Goal: Navigation & Orientation: Find specific page/section

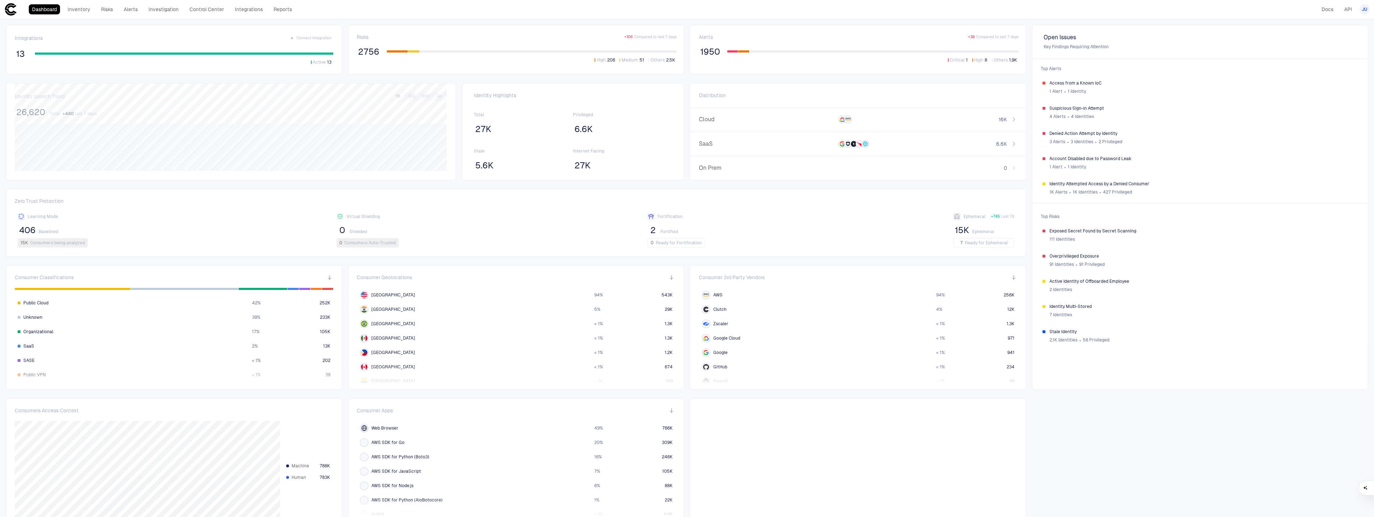
click at [209, 15] on div "Dashboard Inventory Risks Alerts Investigation Control Center Integrations Repo…" at bounding box center [149, 9] width 291 height 13
click at [207, 12] on link "Control Center" at bounding box center [206, 9] width 41 height 10
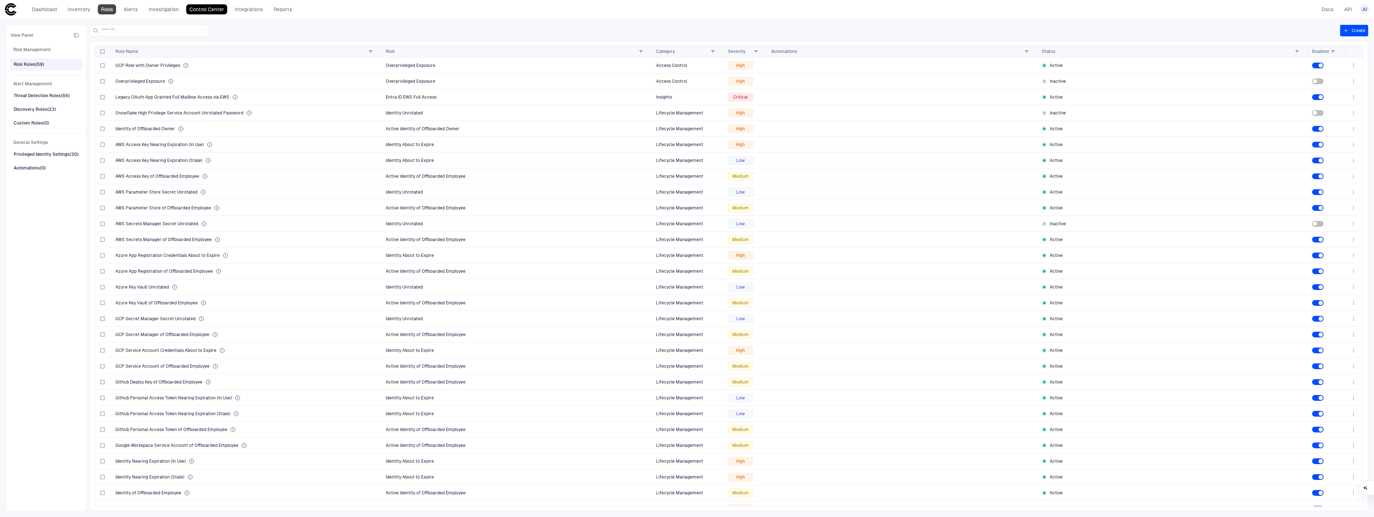
click at [114, 13] on link "Risks" at bounding box center [107, 9] width 18 height 10
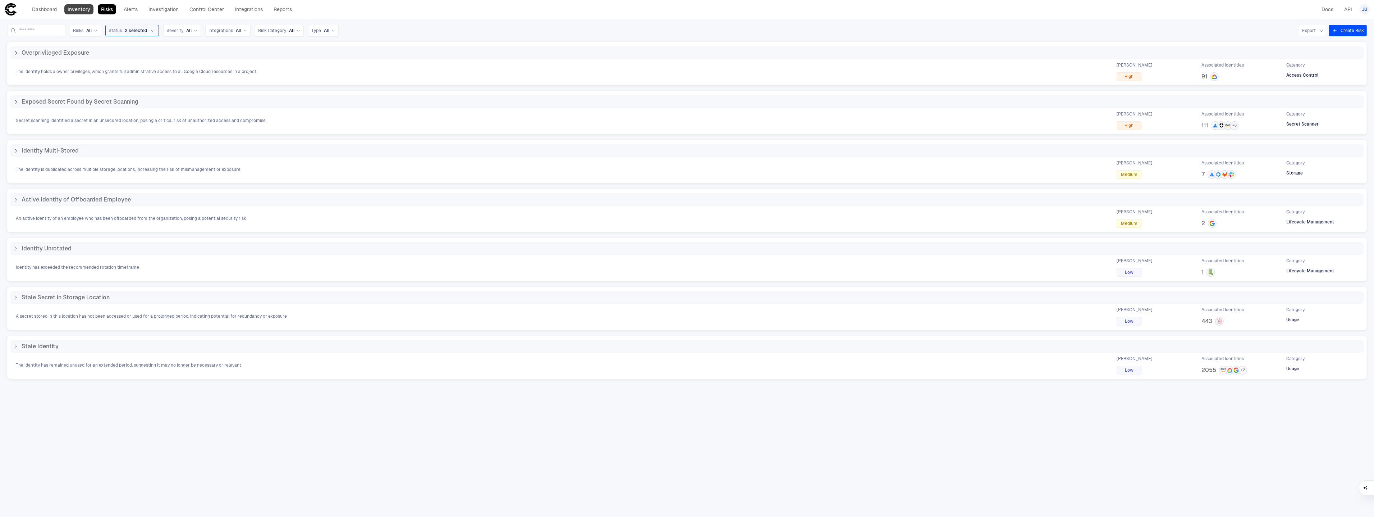
click at [74, 9] on link "Inventory" at bounding box center [78, 9] width 29 height 10
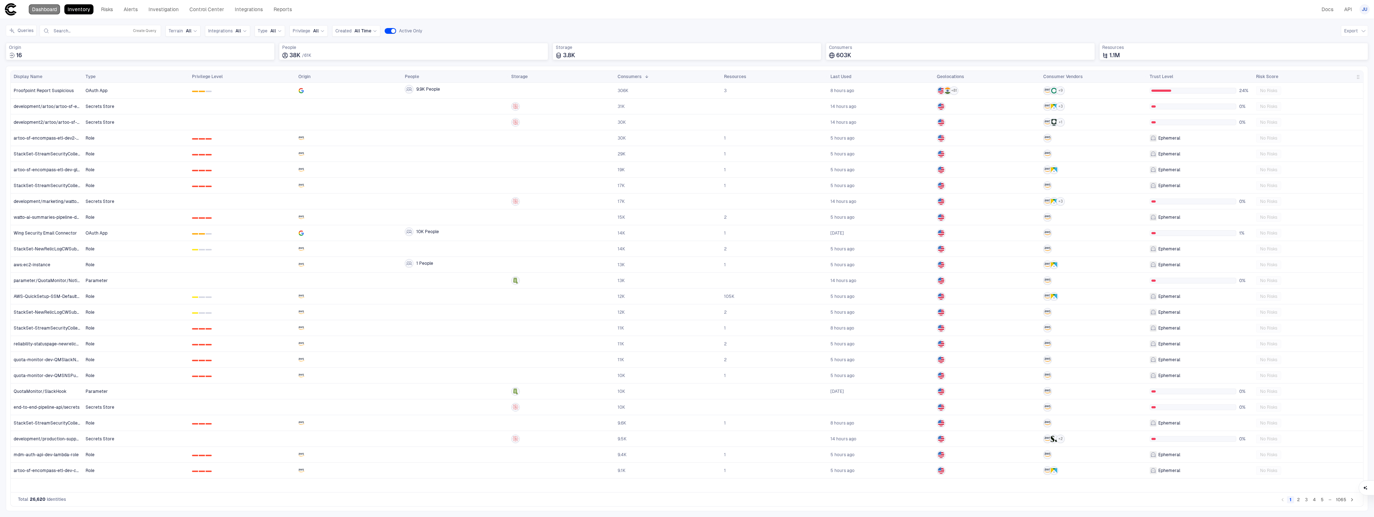
click at [55, 8] on link "Dashboard" at bounding box center [44, 9] width 31 height 10
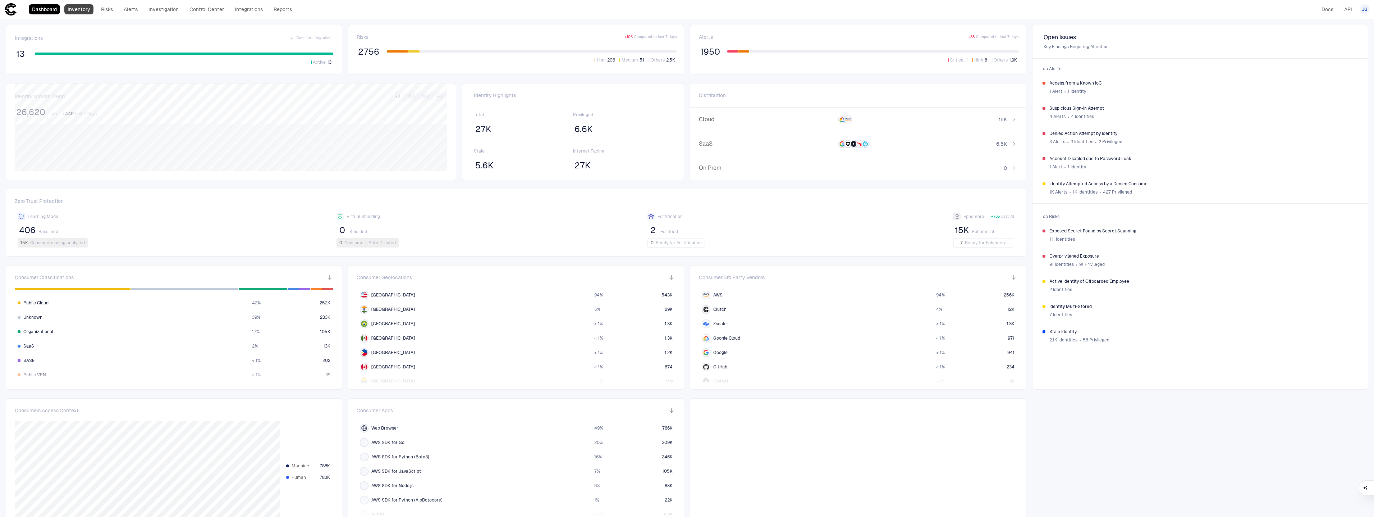
click at [88, 8] on link "Inventory" at bounding box center [78, 9] width 29 height 10
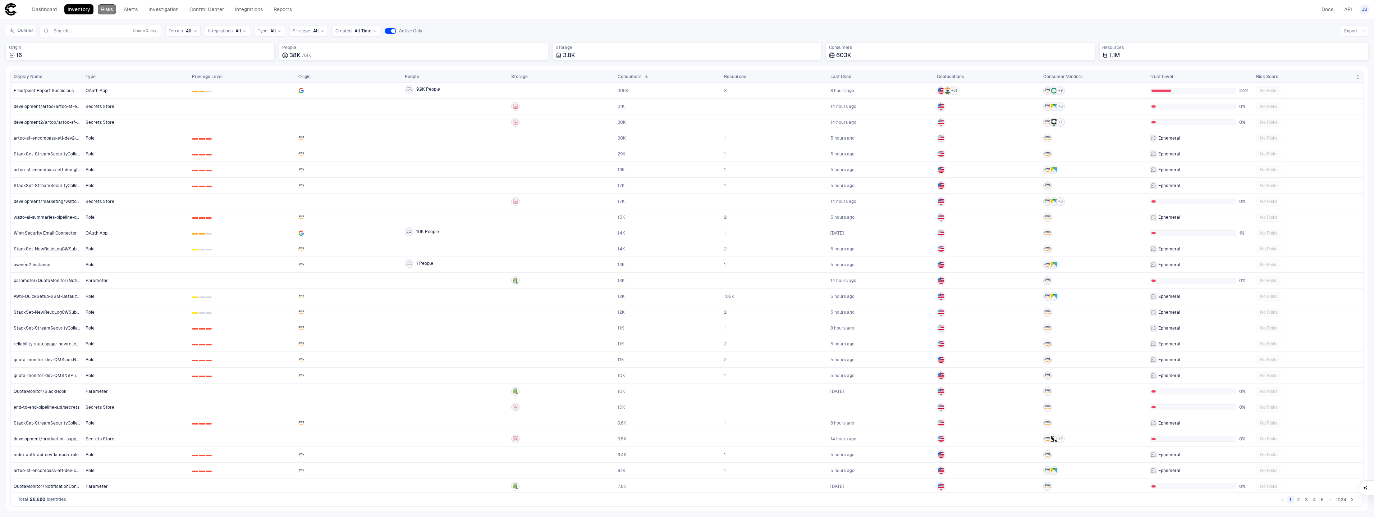
click at [100, 9] on link "Risks" at bounding box center [107, 9] width 18 height 10
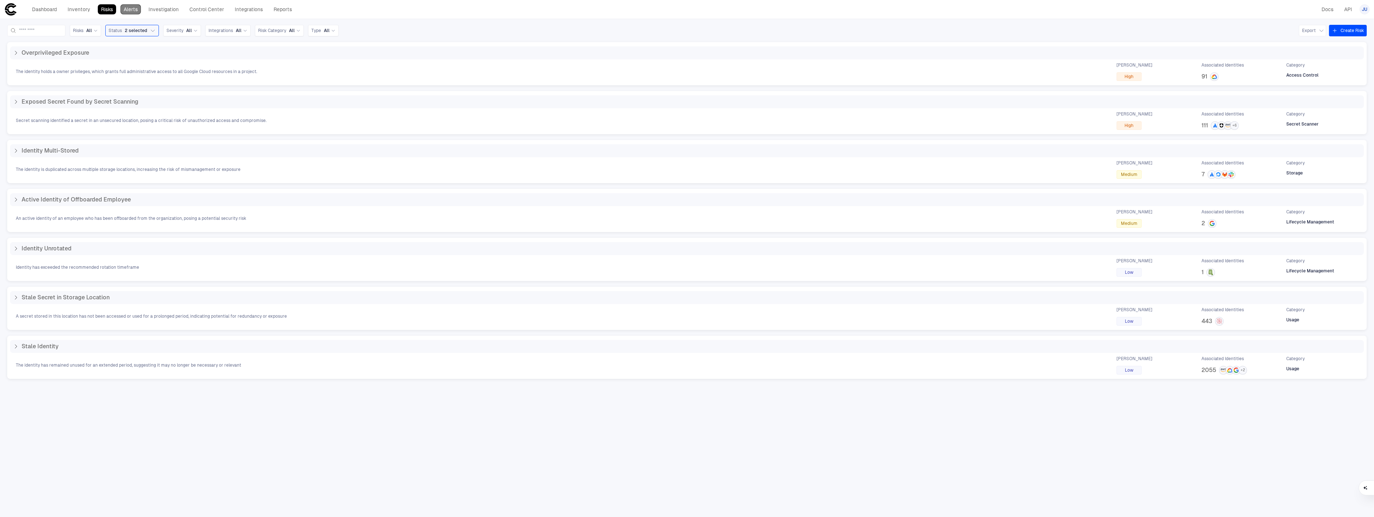
click at [131, 12] on link "Alerts" at bounding box center [130, 9] width 20 height 10
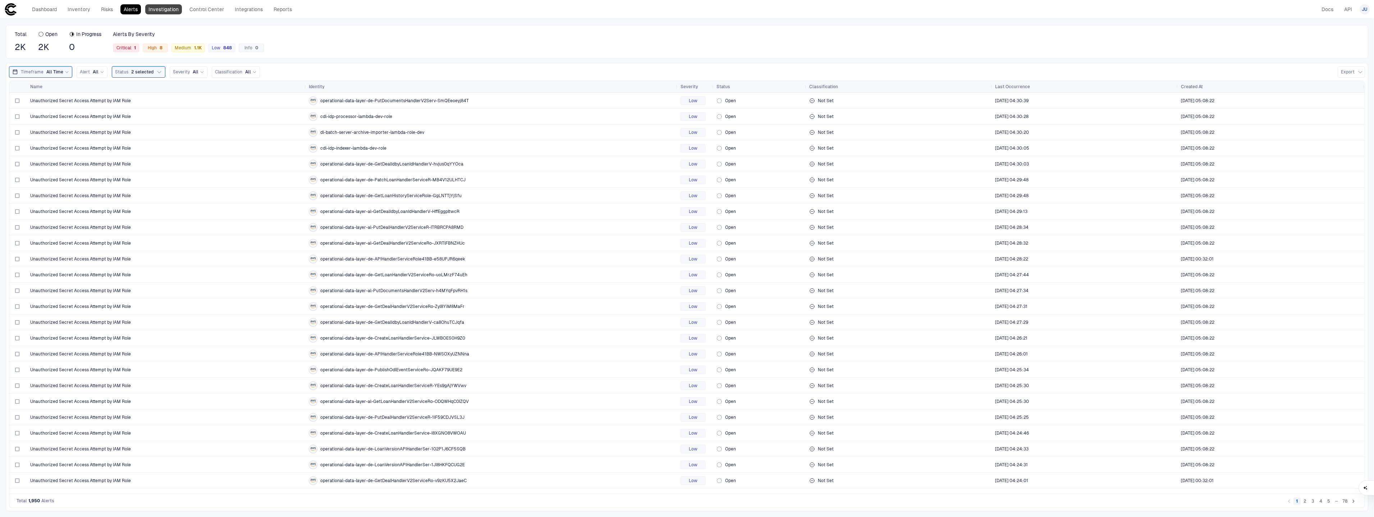
click at [175, 13] on link "Investigation" at bounding box center [163, 9] width 37 height 10
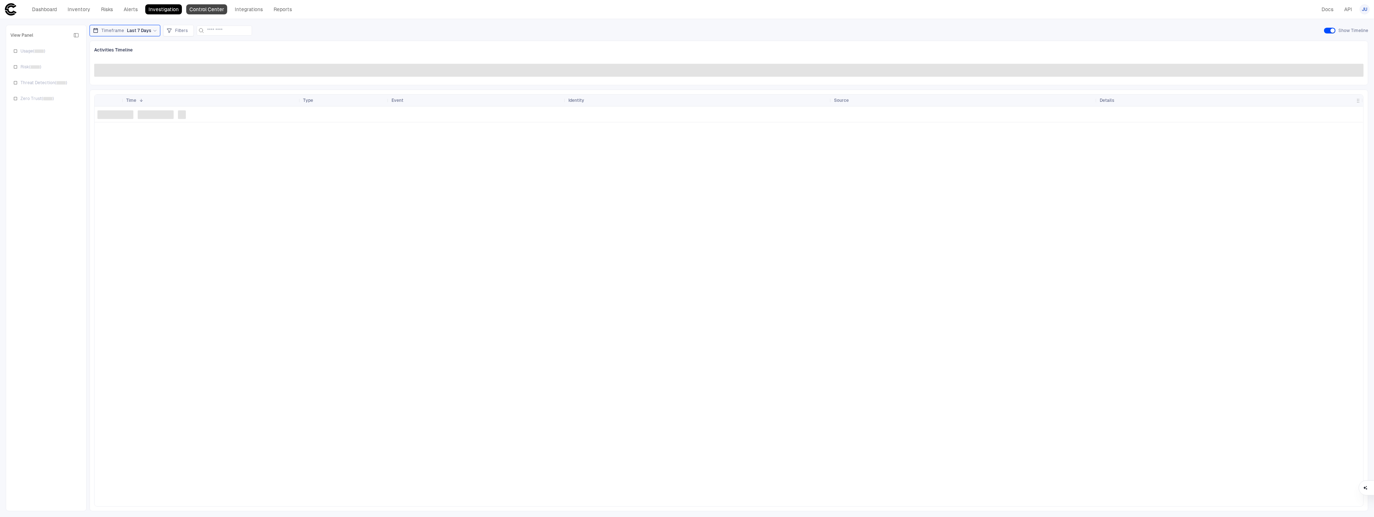
click at [214, 12] on link "Control Center" at bounding box center [206, 9] width 41 height 10
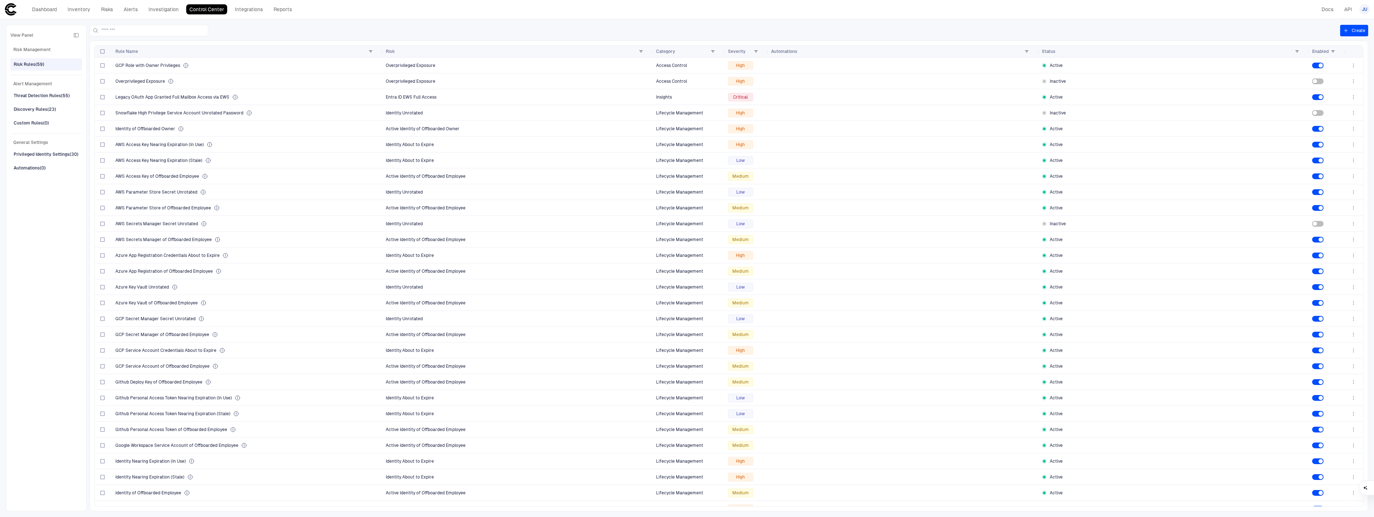
click at [274, 3] on div "Dashboard Inventory Risks Alerts Investigation Control Center Integrations Repo…" at bounding box center [149, 9] width 291 height 13
click at [257, 6] on link "Integrations" at bounding box center [249, 9] width 35 height 10
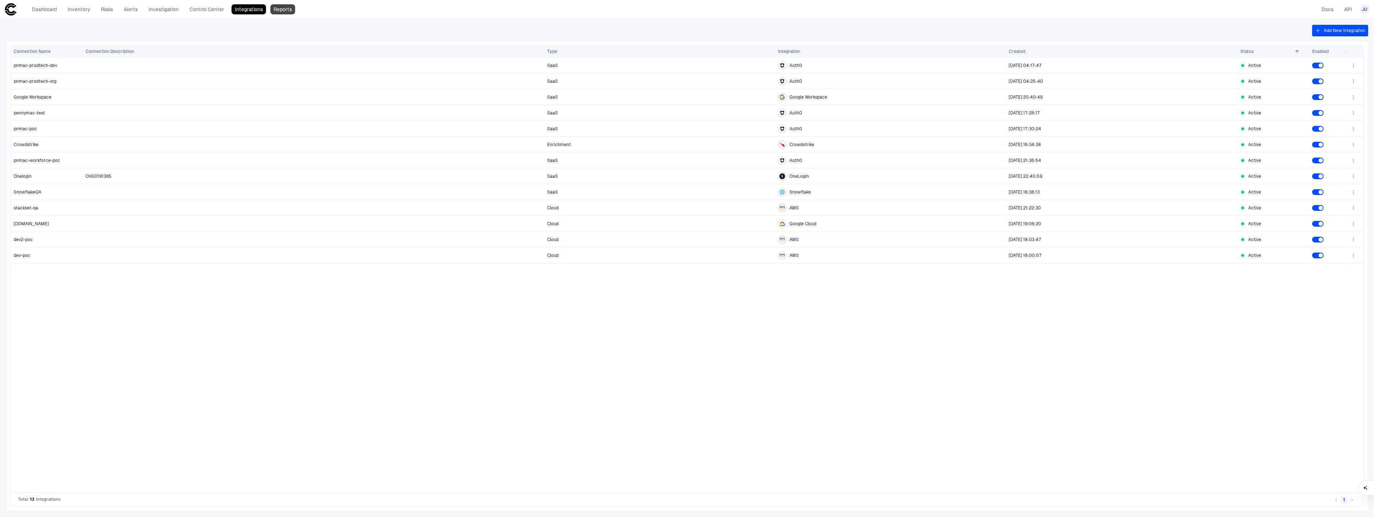
click at [286, 12] on link "Reports" at bounding box center [282, 9] width 25 height 10
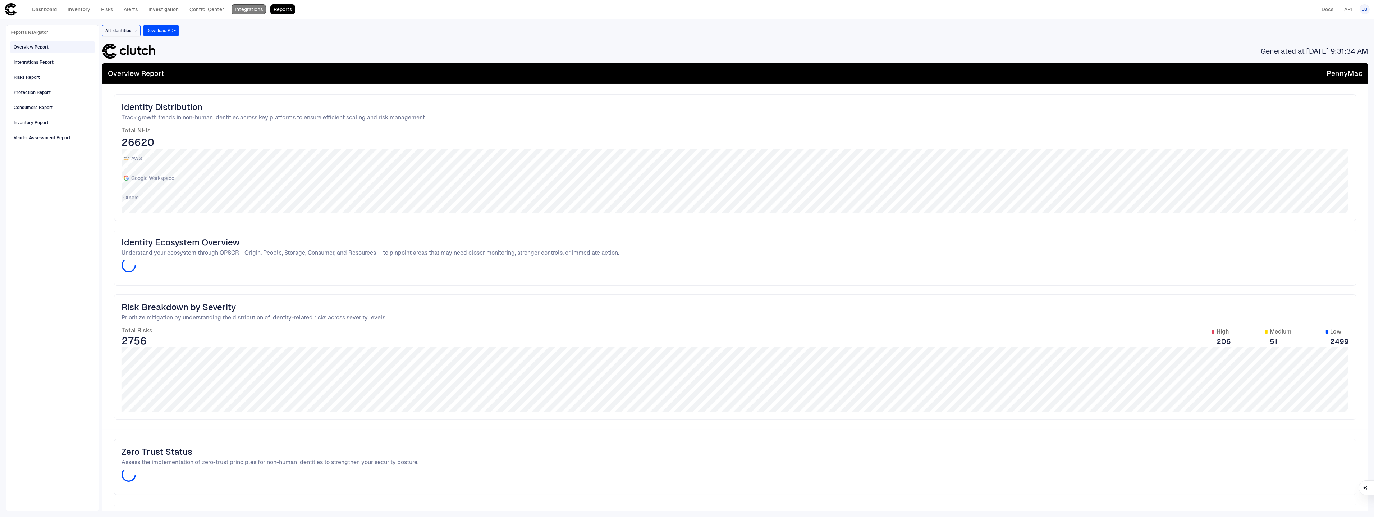
click at [238, 11] on link "Integrations" at bounding box center [249, 9] width 35 height 10
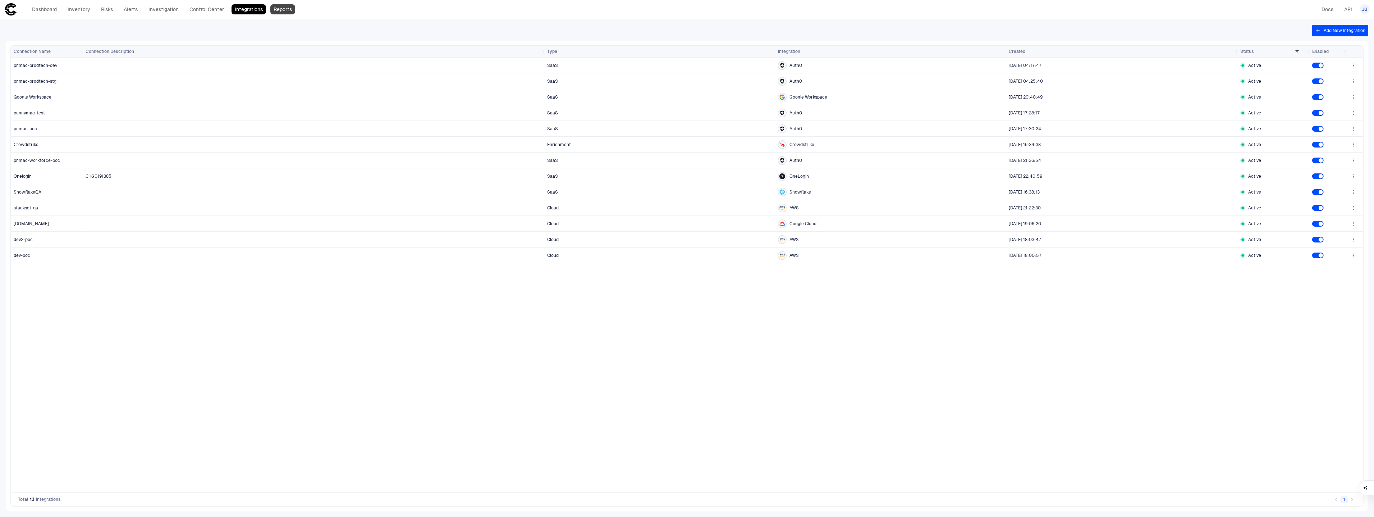
drag, startPoint x: 310, startPoint y: 12, endPoint x: 292, endPoint y: 11, distance: 18.0
click at [310, 12] on div "Dashboard Inventory Risks Alerts Investigation Control Center Integrations Repo…" at bounding box center [687, 9] width 1366 height 13
click at [292, 11] on link "Reports" at bounding box center [282, 9] width 25 height 10
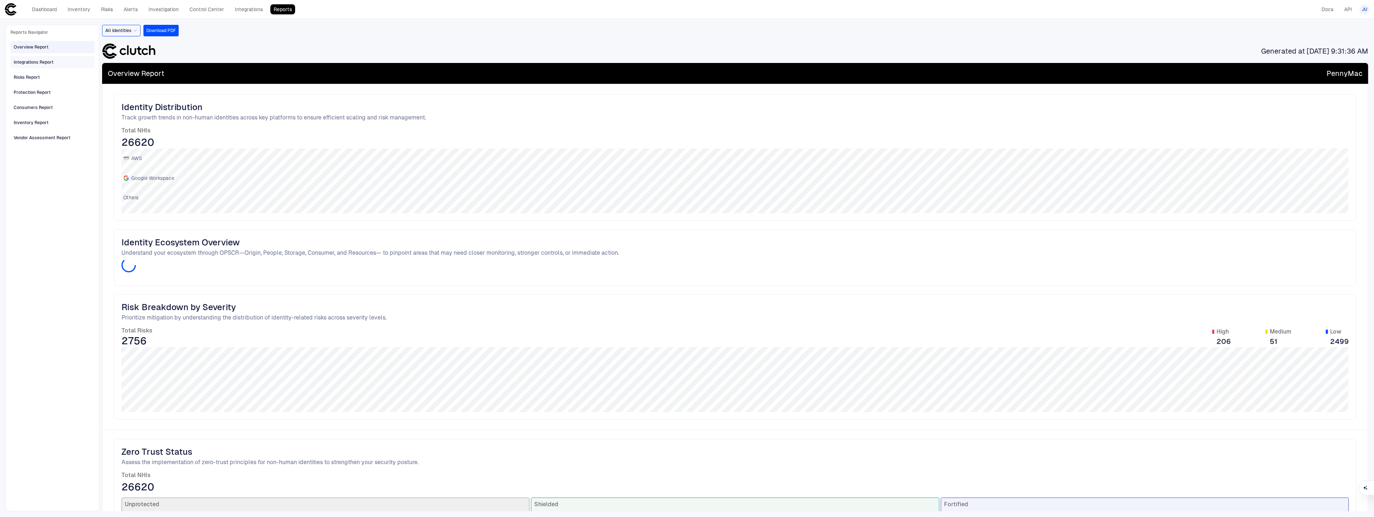
click at [52, 59] on div "Integrations Report" at bounding box center [34, 62] width 40 height 6
